Goal: Task Accomplishment & Management: Use online tool/utility

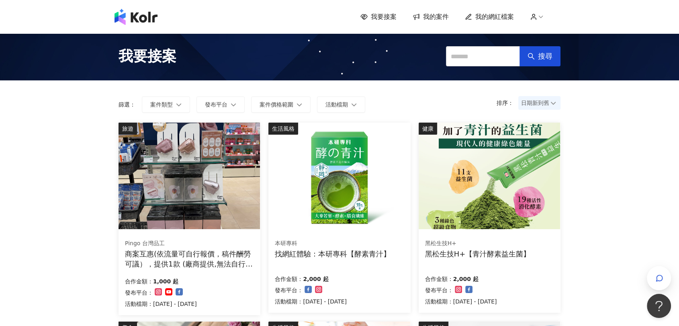
click at [420, 18] on icon at bounding box center [416, 17] width 8 height 8
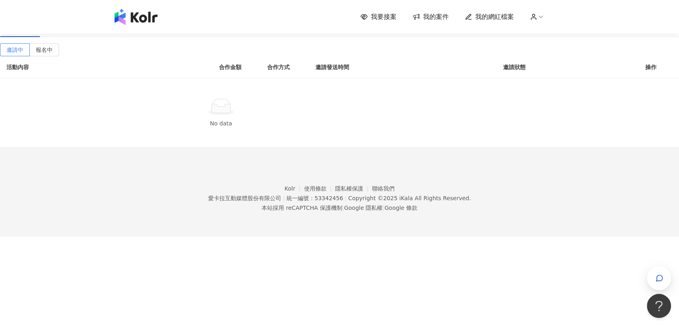
click at [74, 32] on div "進行中(6)" at bounding box center [61, 27] width 25 height 9
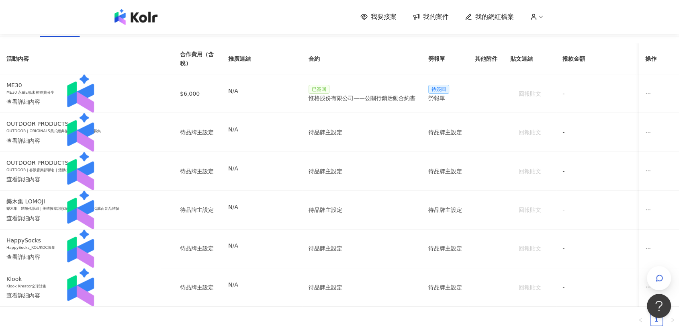
click at [33, 32] on div "確認中(1)" at bounding box center [20, 27] width 25 height 9
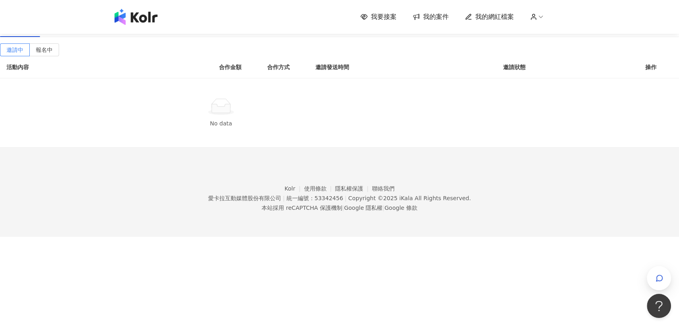
click at [127, 37] on div "已結束(20)" at bounding box center [104, 27] width 45 height 18
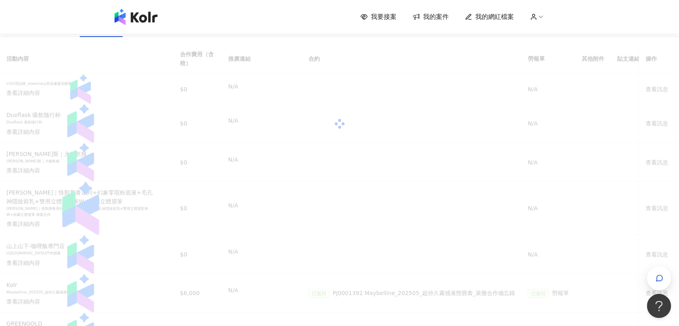
click at [135, 17] on img at bounding box center [135, 17] width 43 height 16
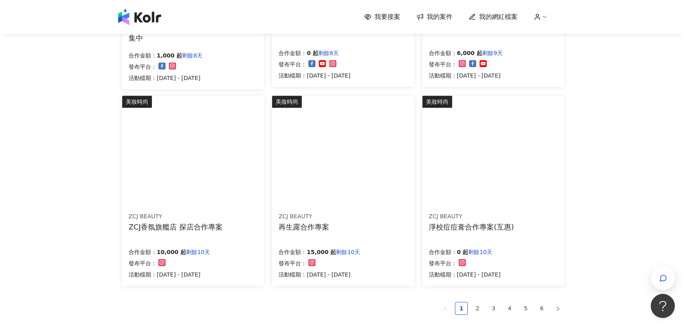
scroll to position [446, 0]
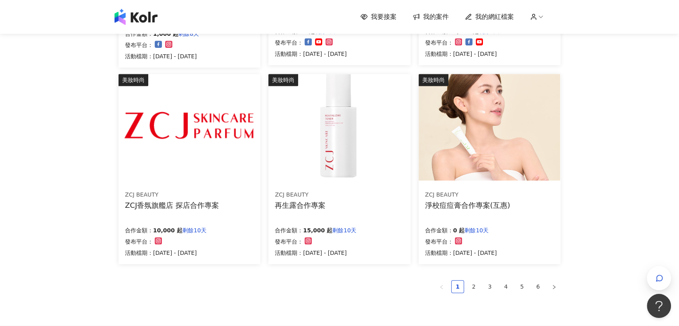
click at [222, 136] on img at bounding box center [188, 127] width 141 height 106
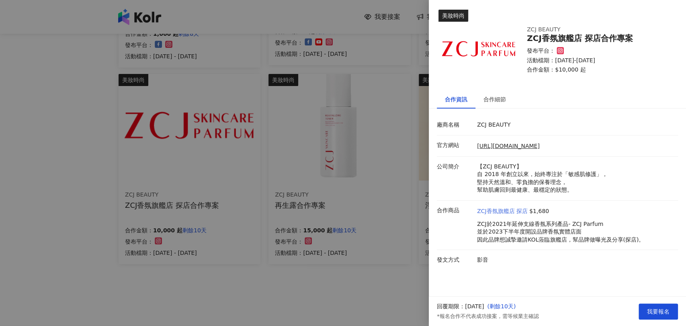
click at [505, 210] on link "ZCJ香氛旗艦店 探店" at bounding box center [502, 211] width 51 height 8
click at [513, 145] on link "[URL][DOMAIN_NAME]" at bounding box center [508, 146] width 63 height 6
click at [29, 125] on div at bounding box center [343, 163] width 686 height 326
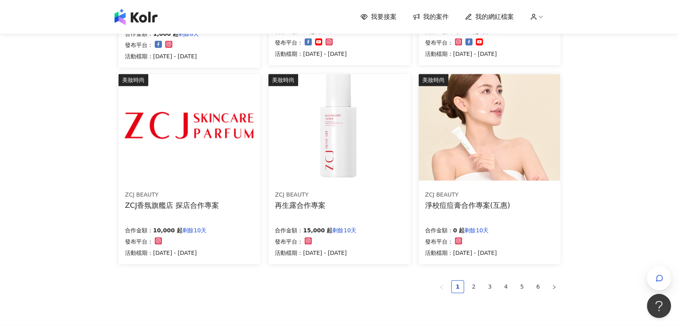
click at [299, 121] on img at bounding box center [338, 127] width 141 height 106
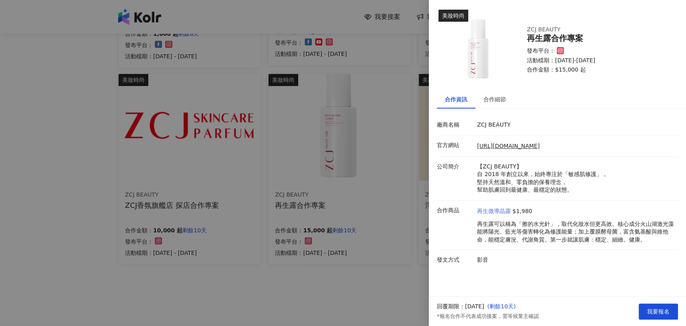
click at [499, 212] on link "再生微導晶露" at bounding box center [494, 211] width 34 height 8
